Goal: Transaction & Acquisition: Purchase product/service

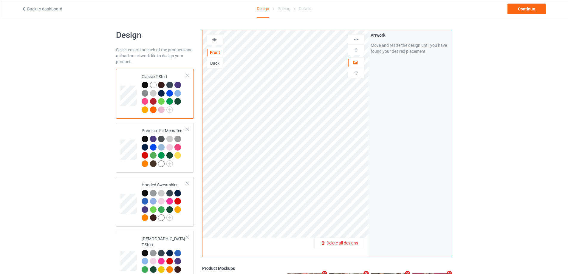
click at [356, 244] on span "Delete all designs" at bounding box center [343, 243] width 32 height 5
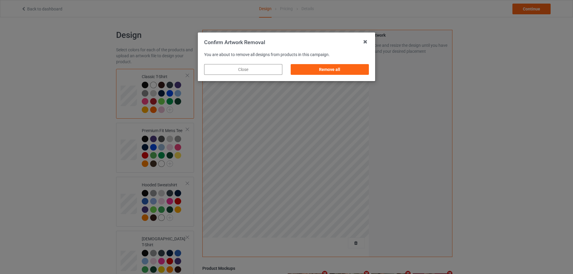
click at [363, 70] on div "Remove all" at bounding box center [329, 69] width 78 height 11
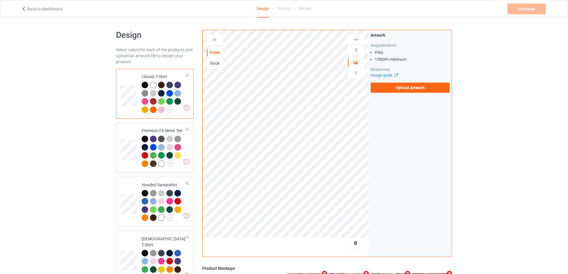
click at [400, 94] on div "Artwork Requirements PNG 150 DPI minimum Resources Design guide Upload Artwork" at bounding box center [410, 62] width 83 height 65
click at [402, 88] on label "Upload Artwork" at bounding box center [410, 88] width 79 height 10
click at [0, 0] on input "Upload Artwork" at bounding box center [0, 0] width 0 height 0
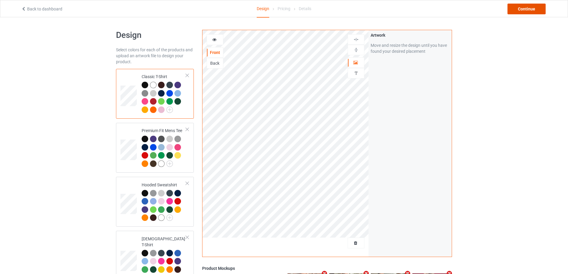
click at [520, 7] on div "Continue" at bounding box center [527, 9] width 38 height 11
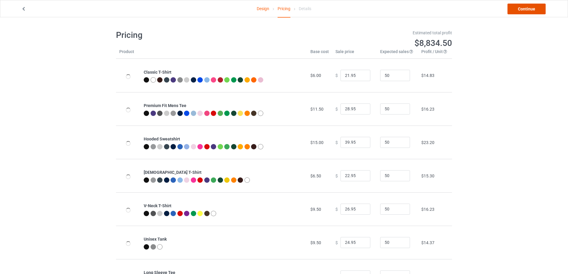
click at [521, 8] on link "Continue" at bounding box center [527, 9] width 38 height 11
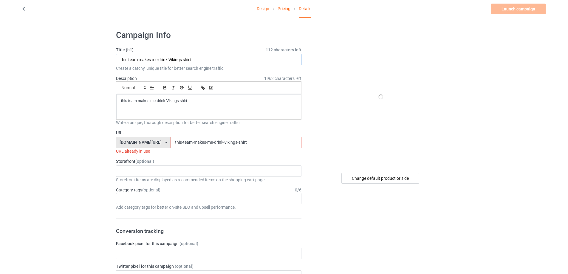
drag, startPoint x: 212, startPoint y: 55, endPoint x: 62, endPoint y: 55, distance: 150.3
paste input "jimmy kimmel live"
type input "jimmy kimmel live shirt"
drag, startPoint x: 211, startPoint y: 106, endPoint x: 78, endPoint y: 107, distance: 133.3
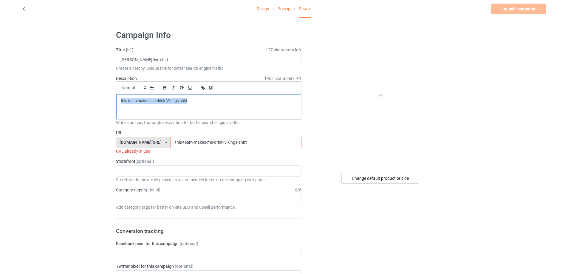
drag, startPoint x: 251, startPoint y: 143, endPoint x: 78, endPoint y: 141, distance: 173.0
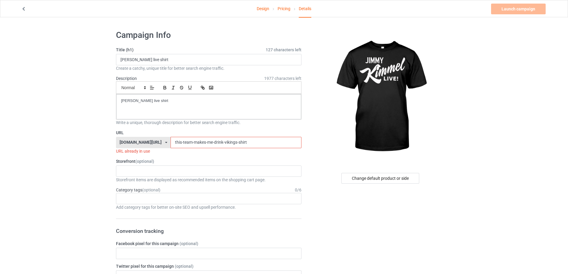
paste input "jimmy-kimmel-live"
click at [207, 143] on input "jimmy-kimmel-live-shirt" at bounding box center [236, 142] width 131 height 11
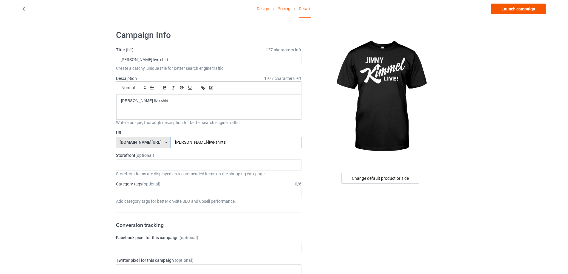
type input "jimmy-kimmel-live-shirts"
click at [512, 9] on link "Launch campaign" at bounding box center [518, 9] width 55 height 11
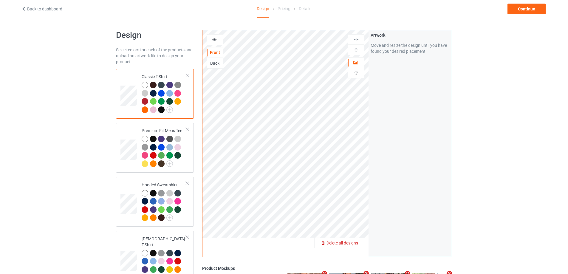
click at [353, 242] on span "Delete all designs" at bounding box center [343, 243] width 32 height 5
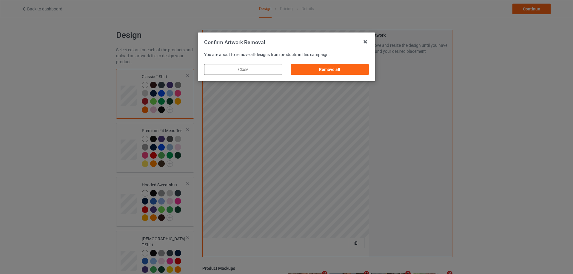
click at [348, 68] on div "Remove all" at bounding box center [329, 69] width 78 height 11
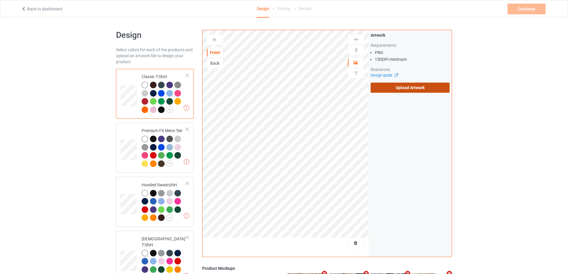
click at [404, 89] on label "Upload Artwork" at bounding box center [410, 88] width 79 height 10
click at [0, 0] on input "Upload Artwork" at bounding box center [0, 0] width 0 height 0
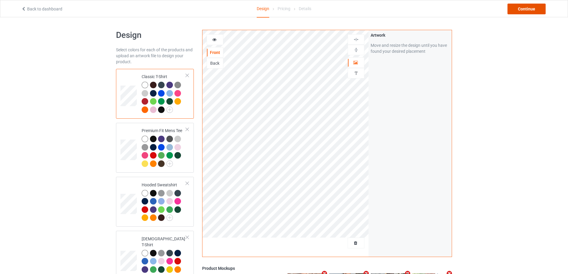
click at [529, 9] on div "Continue" at bounding box center [527, 9] width 38 height 11
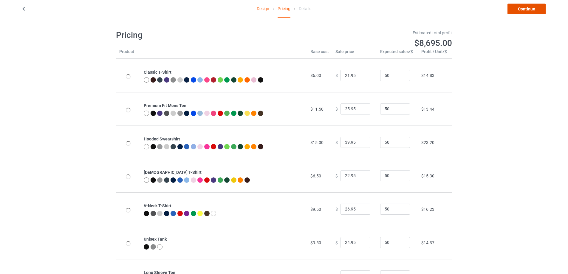
click at [528, 9] on link "Continue" at bounding box center [527, 9] width 38 height 11
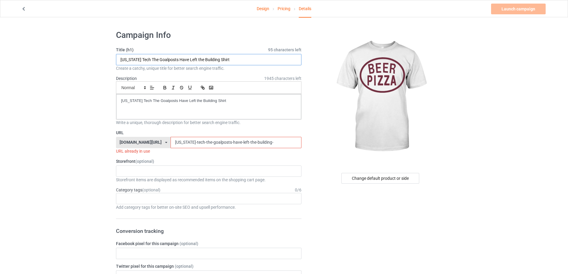
drag, startPoint x: 190, startPoint y: 56, endPoint x: 115, endPoint y: 57, distance: 74.9
paste input "beer pizza shirt funny"
type input "beer pizza shirt funny"
drag, startPoint x: 221, startPoint y: 100, endPoint x: 88, endPoint y: 91, distance: 133.3
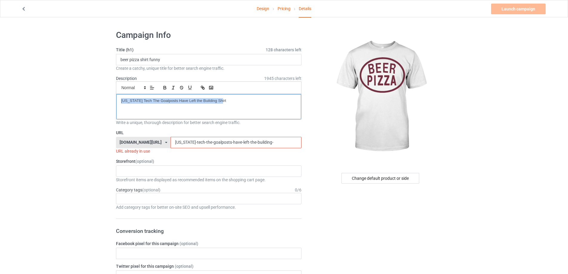
drag, startPoint x: 265, startPoint y: 140, endPoint x: 84, endPoint y: 140, distance: 181.0
paste input "beer-pizza-shirt-funny"
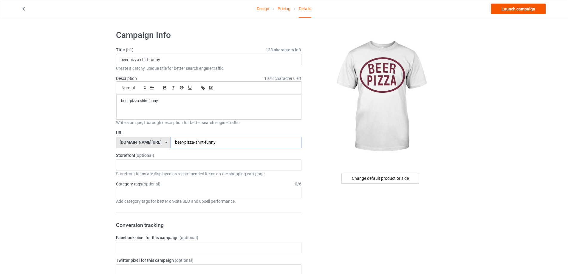
type input "beer-pizza-shirt-funny"
click at [526, 10] on link "Launch campaign" at bounding box center [518, 9] width 55 height 11
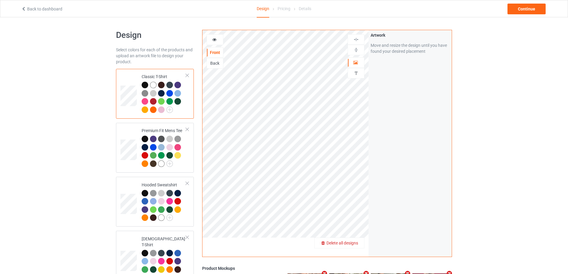
click at [355, 242] on span "Delete all designs" at bounding box center [343, 243] width 32 height 5
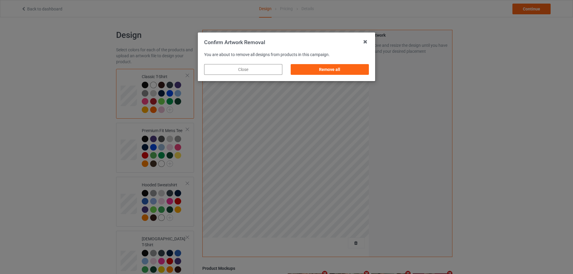
click at [343, 61] on div "Remove all" at bounding box center [329, 69] width 86 height 19
click at [343, 69] on div "Remove all" at bounding box center [329, 69] width 78 height 11
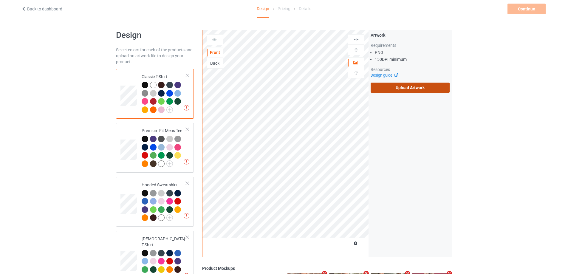
click at [392, 83] on label "Upload Artwork" at bounding box center [410, 88] width 79 height 10
click at [0, 0] on input "Upload Artwork" at bounding box center [0, 0] width 0 height 0
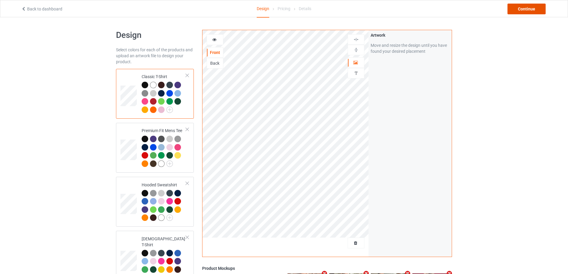
click at [530, 14] on div "Continue" at bounding box center [527, 9] width 38 height 11
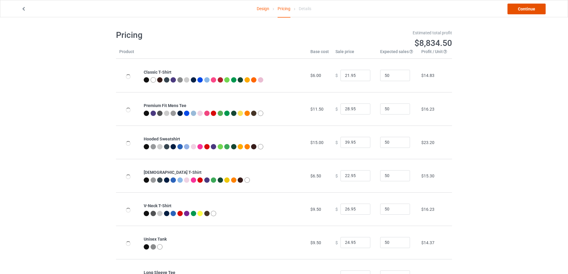
click at [529, 12] on link "Continue" at bounding box center [527, 9] width 38 height 11
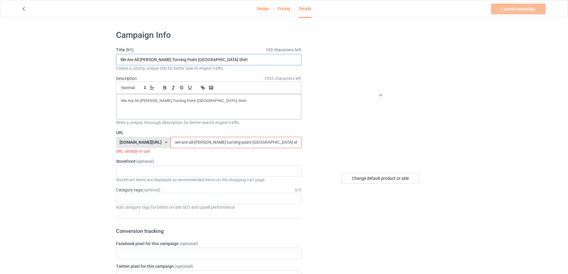
paste input "[PERSON_NAME] Antifa employee of the month s"
drag, startPoint x: 150, startPoint y: 61, endPoint x: 92, endPoint y: 68, distance: 58.9
type input "[PERSON_NAME] Antifa employee of the month shirt"
drag, startPoint x: 89, startPoint y: 102, endPoint x: 69, endPoint y: 102, distance: 20.0
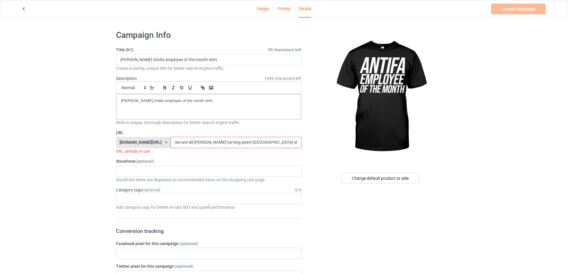
drag, startPoint x: 170, startPoint y: 139, endPoint x: 144, endPoint y: 133, distance: 26.3
paste input "melissa-waelchli-antifa-employee-of-the-month-shir"
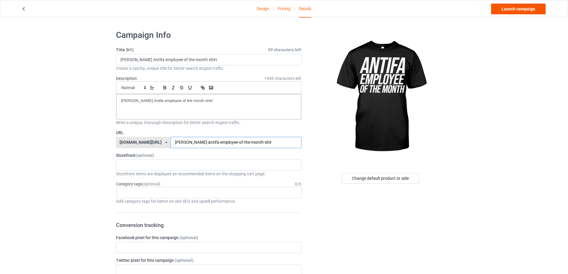
type input "melissa-waelchli-antifa-employee-of-the-month-shir"
click at [515, 11] on link "Launch campaign" at bounding box center [518, 9] width 55 height 11
